Goal: Information Seeking & Learning: Learn about a topic

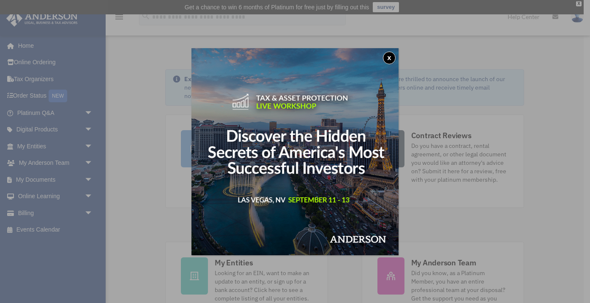
click at [392, 58] on button "x" at bounding box center [389, 58] width 13 height 13
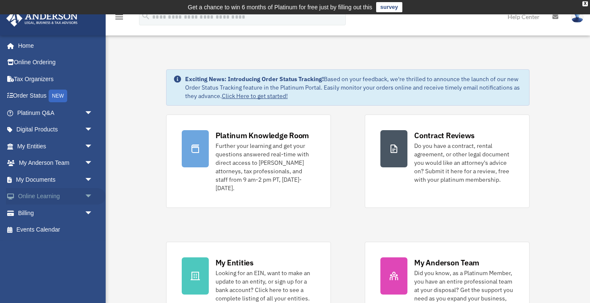
click at [51, 196] on link "Online Learning arrow_drop_down" at bounding box center [56, 196] width 100 height 17
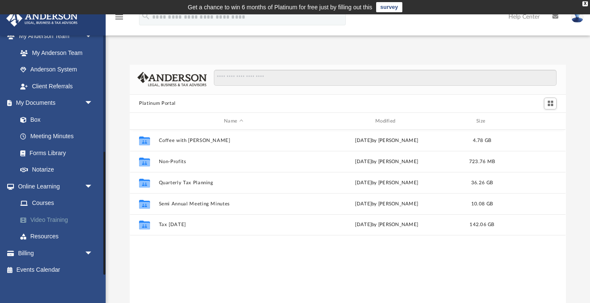
scroll to position [227, 0]
click at [40, 197] on link "Courses" at bounding box center [59, 203] width 94 height 17
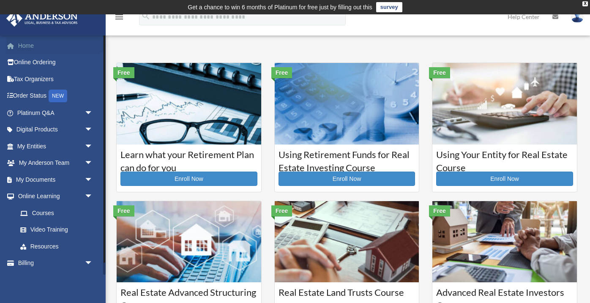
click at [37, 47] on link "Home" at bounding box center [56, 45] width 100 height 17
